Goal: Navigation & Orientation: Find specific page/section

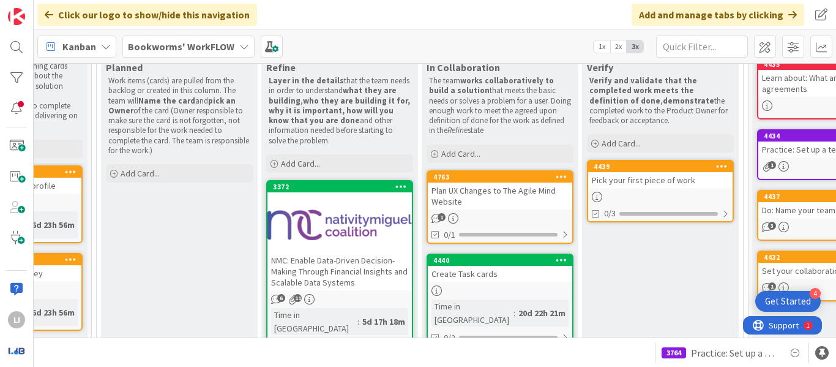
click at [529, 22] on div "Click our logo to show/hide this navigation Add and manage tabs by clicking" at bounding box center [435, 14] width 802 height 29
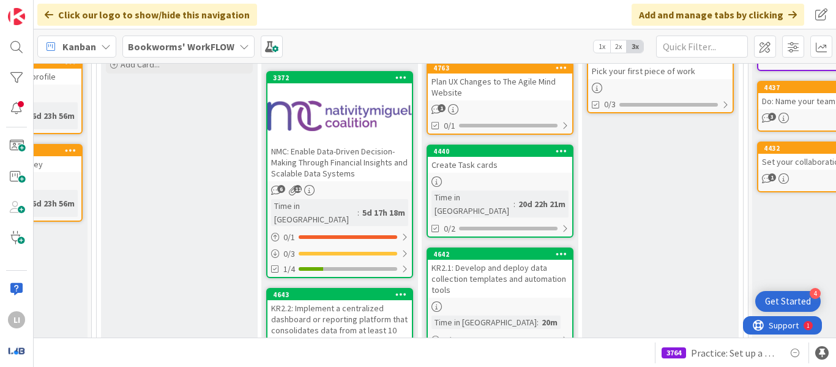
scroll to position [272, 267]
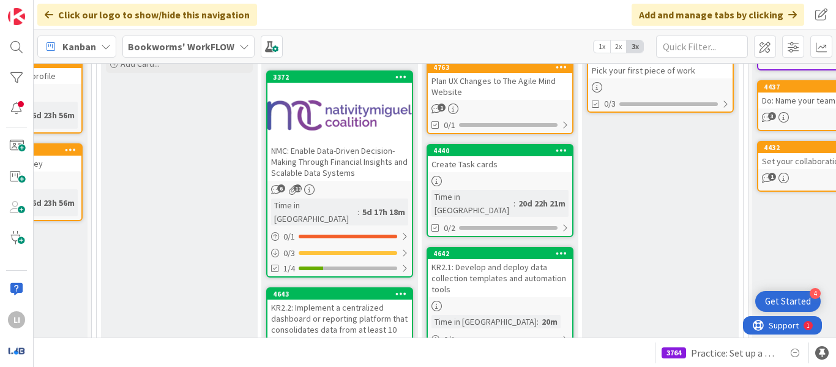
click at [330, 133] on div at bounding box center [339, 115] width 144 height 55
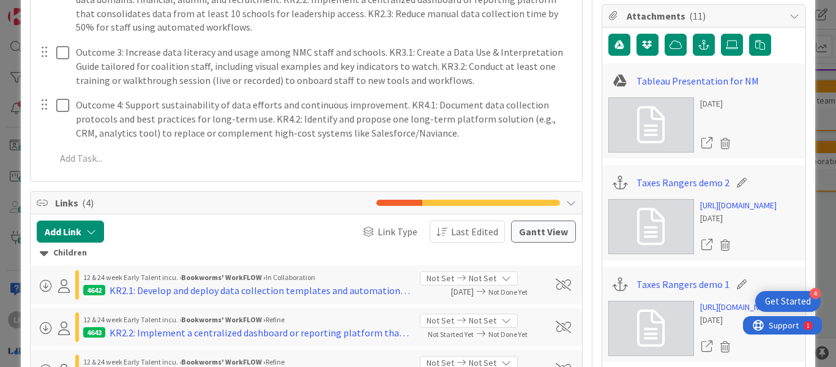
scroll to position [402, 0]
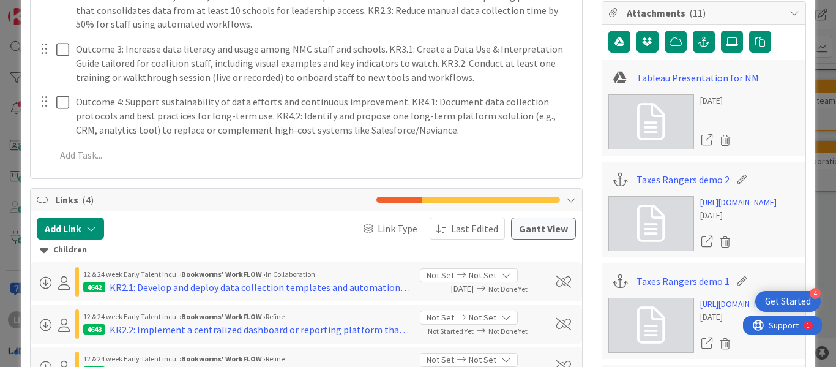
click at [13, 119] on div "ID 3372 Bookworms' WorkFLOW Refine Title 93 / 128 NMC: Enable Data-Driven Decis…" at bounding box center [418, 183] width 836 height 367
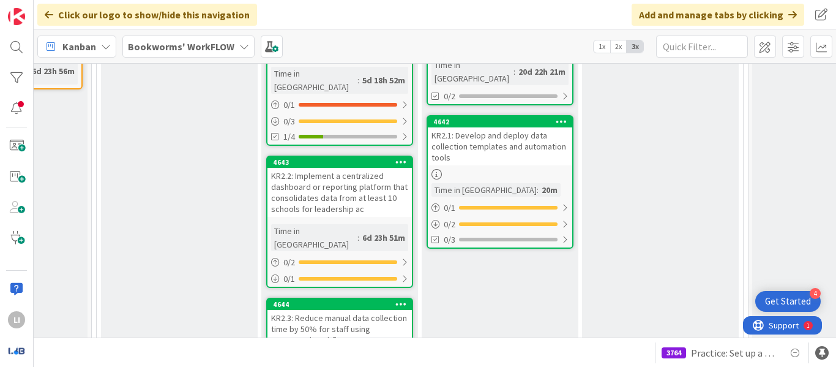
scroll to position [410, 267]
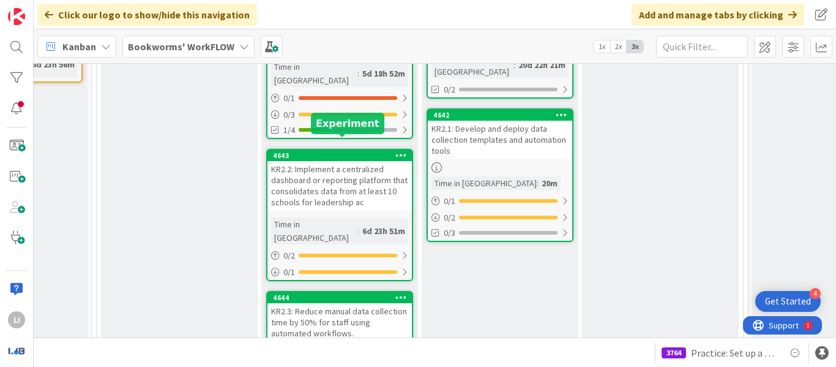
click at [323, 151] on div "4643" at bounding box center [342, 155] width 139 height 9
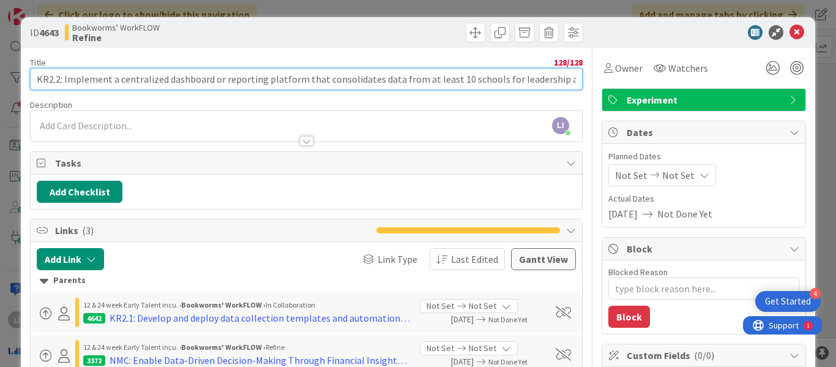
click at [160, 77] on input "KR2.2: Implement a centralized dashboard or reporting platform that consolidate…" at bounding box center [306, 79] width 553 height 22
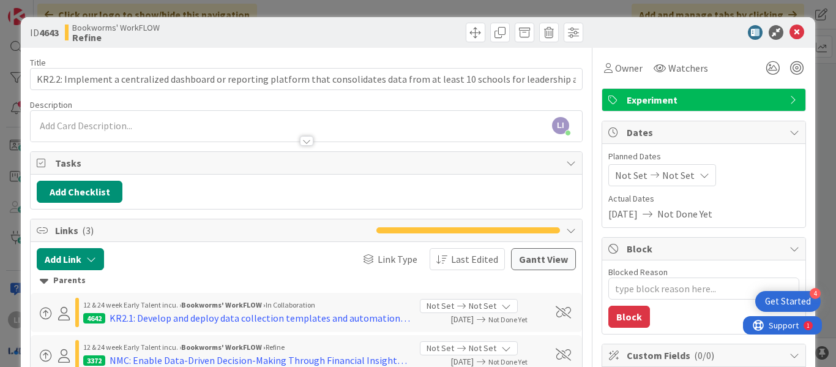
click at [317, 59] on div "Title 128 / 128" at bounding box center [306, 62] width 553 height 11
click at [342, 13] on div "ID 4643 Bookworms' WorkFLOW Refine Title 128 / 128 KR2.2: Implement a centraliz…" at bounding box center [418, 183] width 836 height 367
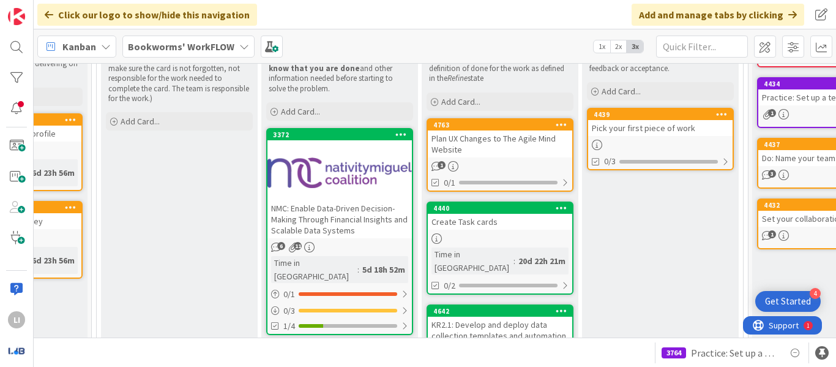
scroll to position [209, 267]
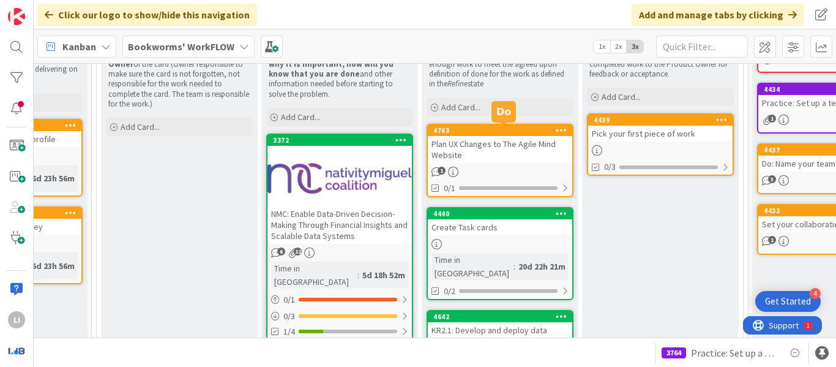
click at [467, 131] on div "4763" at bounding box center [502, 130] width 139 height 9
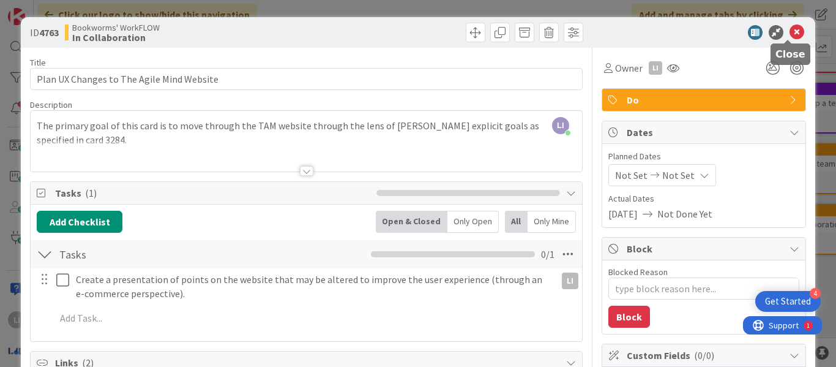
click at [790, 34] on icon at bounding box center [797, 32] width 15 height 15
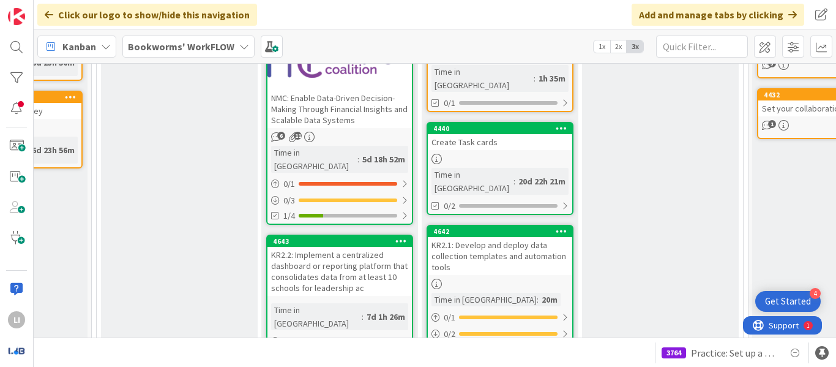
scroll to position [325, 267]
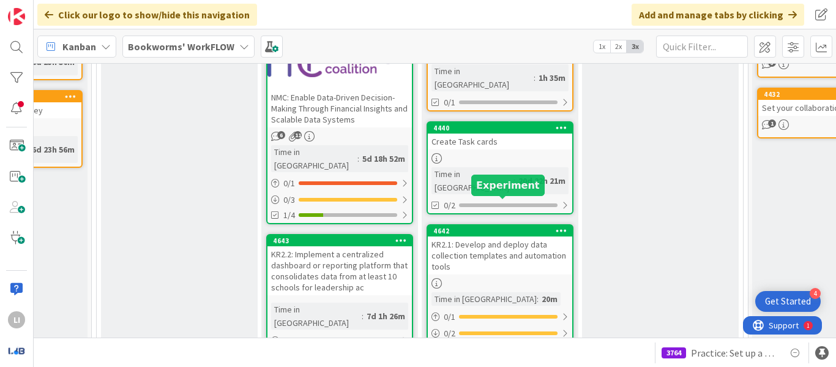
click at [474, 226] on div "4642" at bounding box center [502, 230] width 139 height 9
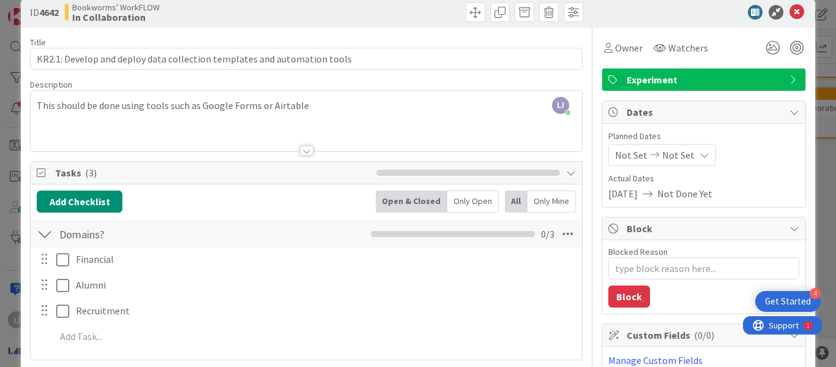
scroll to position [19, 0]
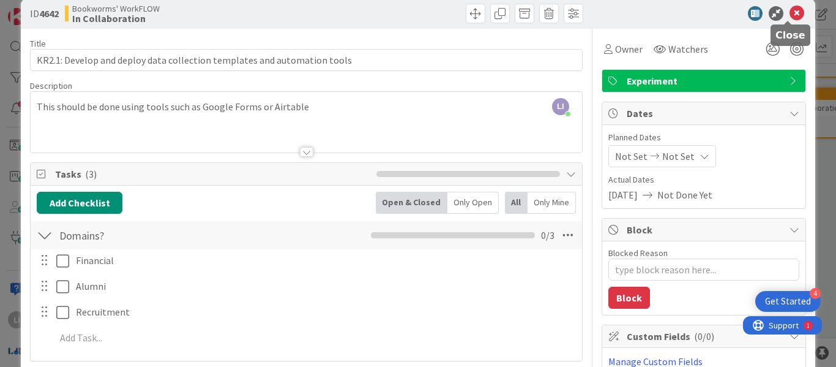
click at [790, 10] on icon at bounding box center [797, 13] width 15 height 15
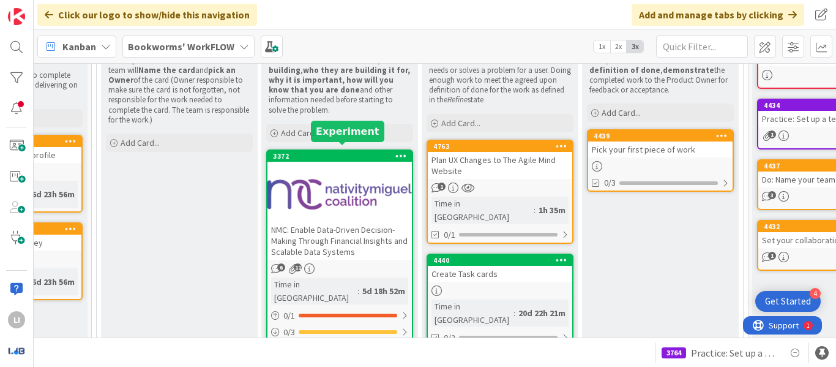
scroll to position [200, 267]
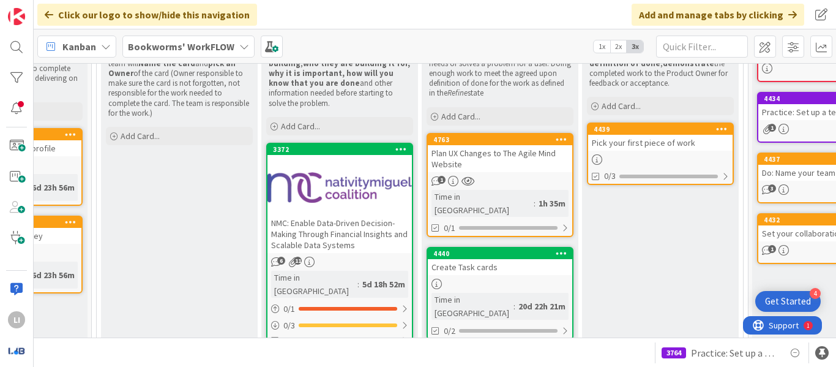
click at [350, 162] on div at bounding box center [339, 187] width 144 height 55
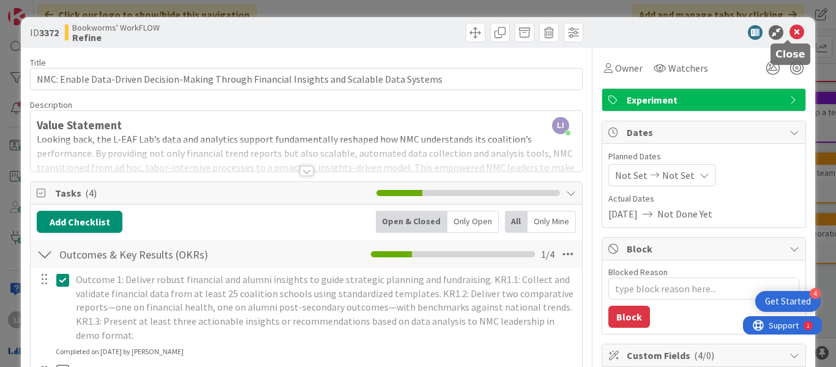
click at [790, 28] on icon at bounding box center [797, 32] width 15 height 15
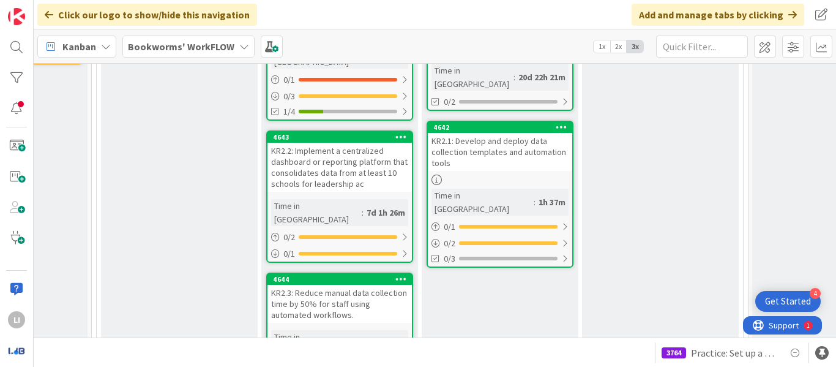
scroll to position [429, 267]
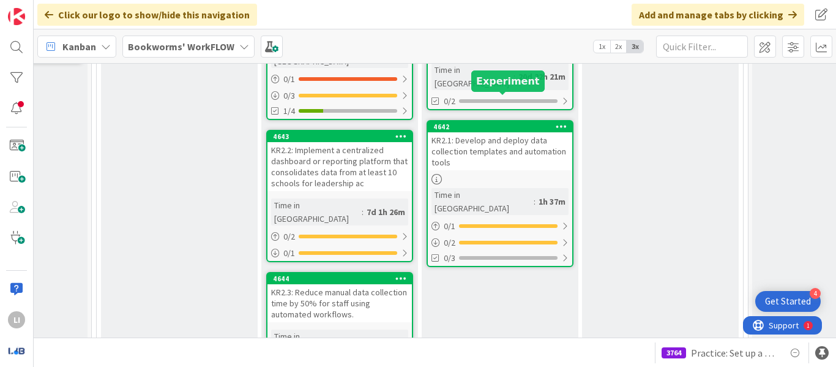
click at [472, 122] on div "4642" at bounding box center [502, 126] width 139 height 9
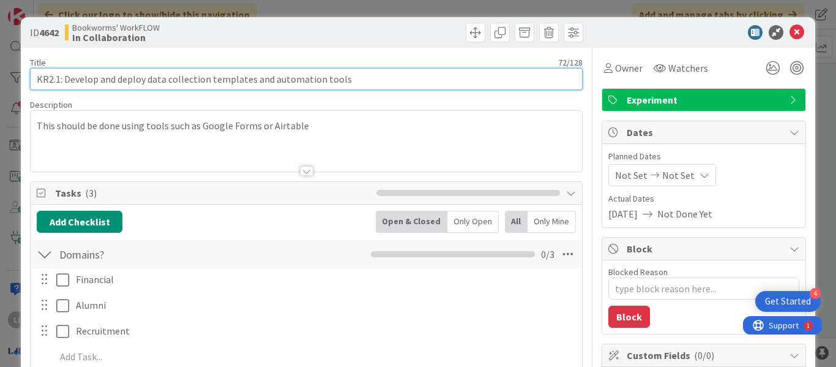
click at [176, 70] on input "KR2.1: Develop and deploy data collection templates and automation tools" at bounding box center [306, 79] width 553 height 22
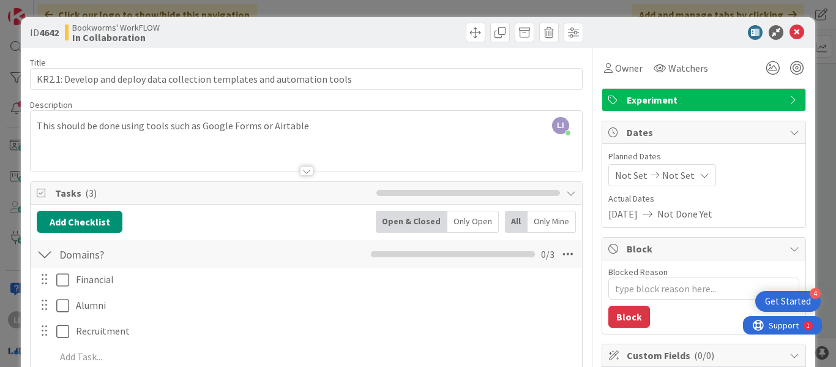
click at [412, 32] on div at bounding box center [447, 33] width 274 height 20
click at [790, 33] on icon at bounding box center [797, 32] width 15 height 15
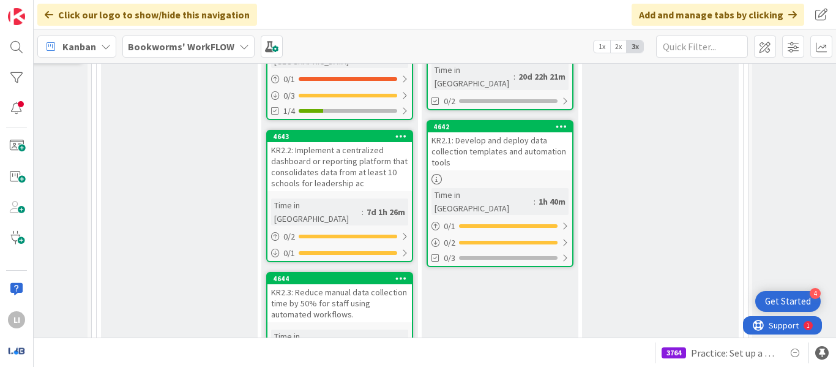
scroll to position [299, 267]
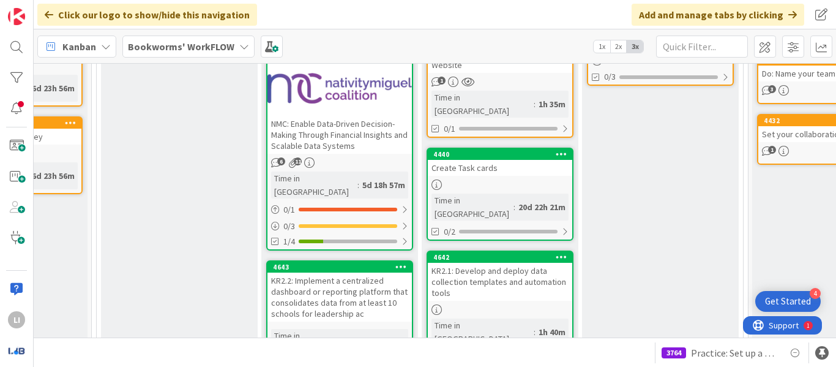
click at [368, 100] on div at bounding box center [339, 88] width 144 height 55
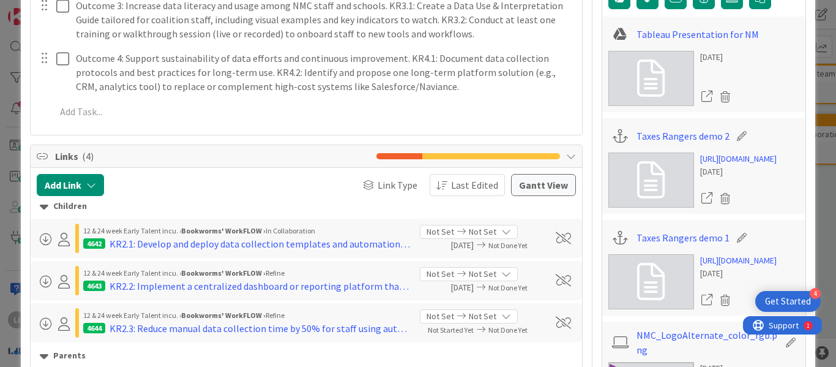
scroll to position [446, 0]
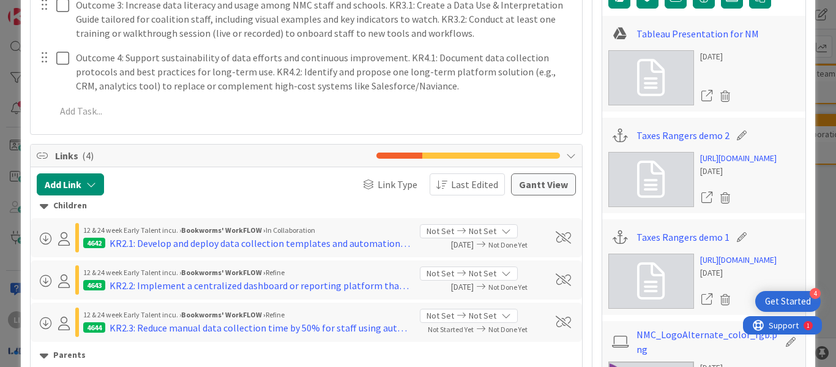
click at [815, 59] on div "ID 3372 Bookworms' WorkFLOW Refine Title 93 / 128 NMC: Enable Data-Driven Decis…" at bounding box center [418, 183] width 836 height 367
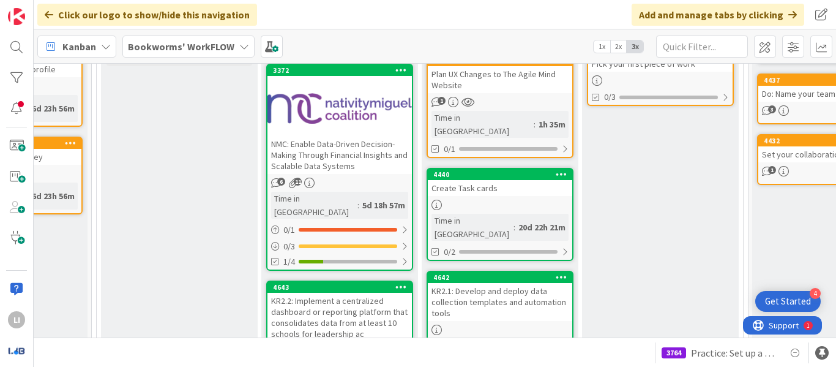
scroll to position [364, 267]
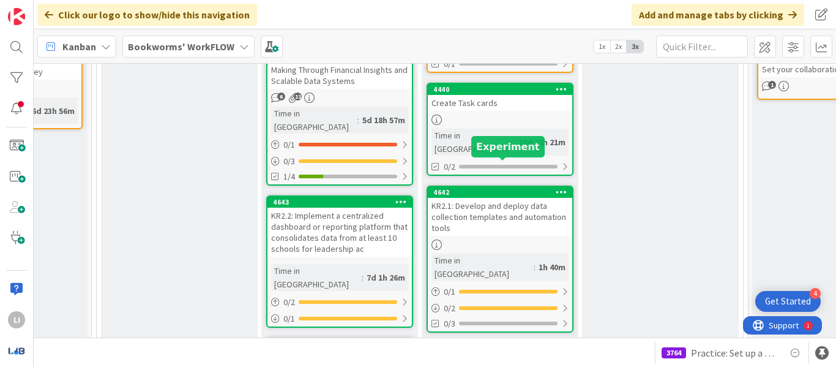
click at [456, 188] on div "4642" at bounding box center [502, 192] width 139 height 9
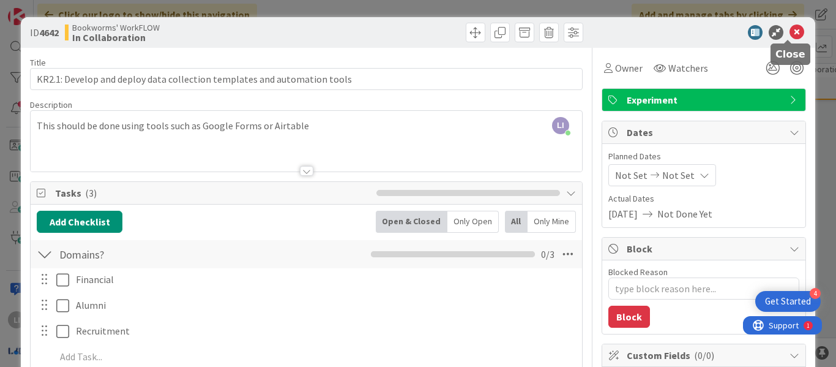
click at [790, 32] on icon at bounding box center [797, 32] width 15 height 15
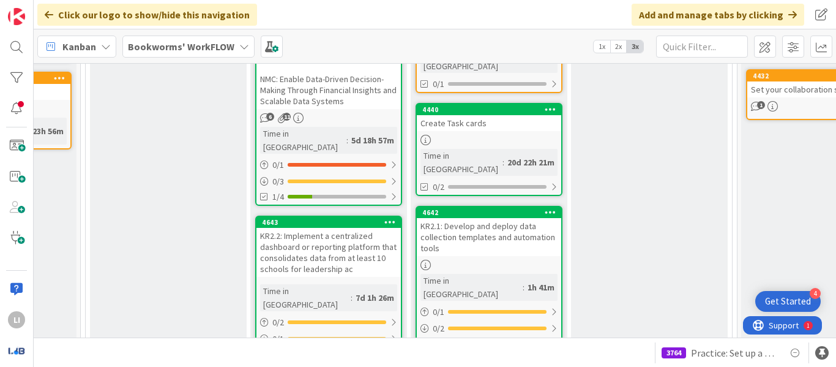
scroll to position [343, 279]
click at [468, 208] on div "4642" at bounding box center [491, 212] width 139 height 9
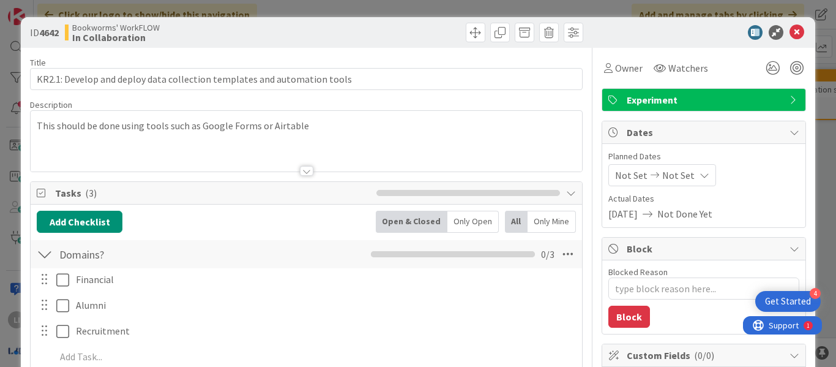
type textarea "x"
click at [790, 36] on icon at bounding box center [797, 32] width 15 height 15
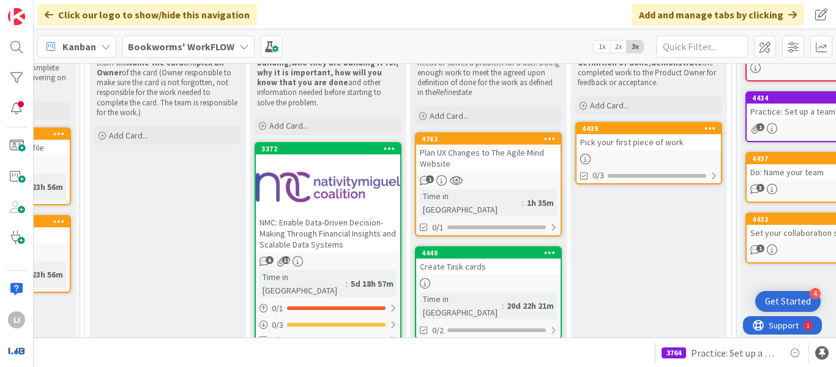
scroll to position [200, 279]
